Goal: Download file/media

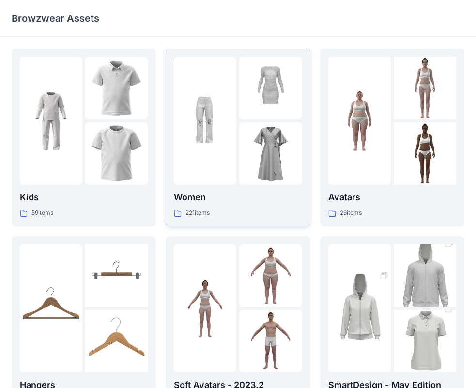
click at [264, 122] on div at bounding box center [270, 121] width 62 height 128
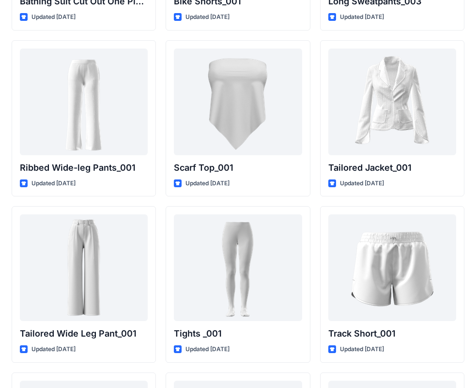
scroll to position [10787, 0]
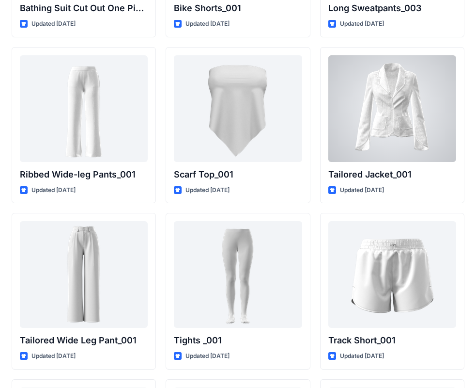
click at [403, 136] on div at bounding box center [392, 108] width 128 height 107
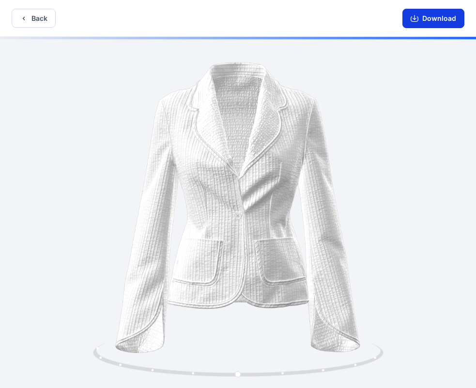
click at [450, 17] on button "Download" at bounding box center [434, 18] width 62 height 19
